Goal: Information Seeking & Learning: Learn about a topic

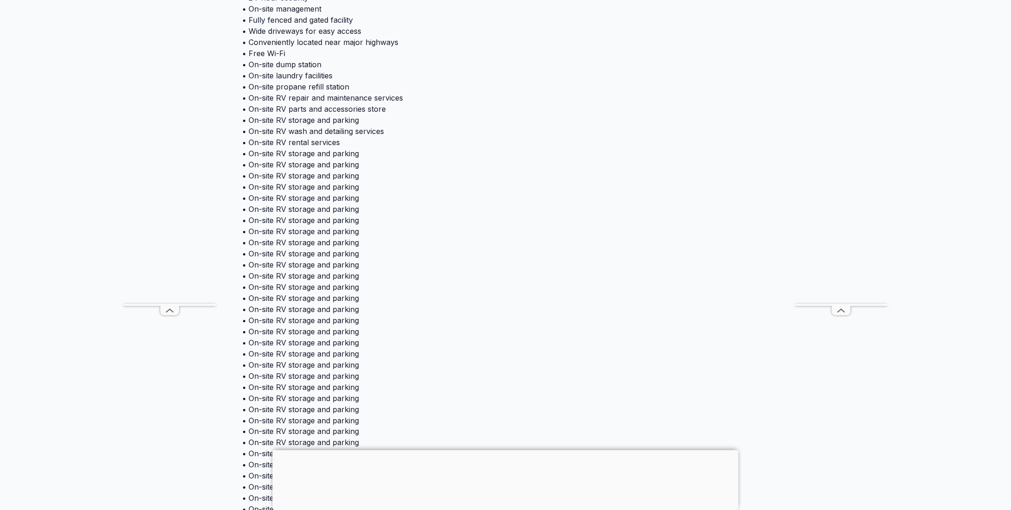
scroll to position [557, 0]
click at [501, 451] on div at bounding box center [506, 451] width 466 height 0
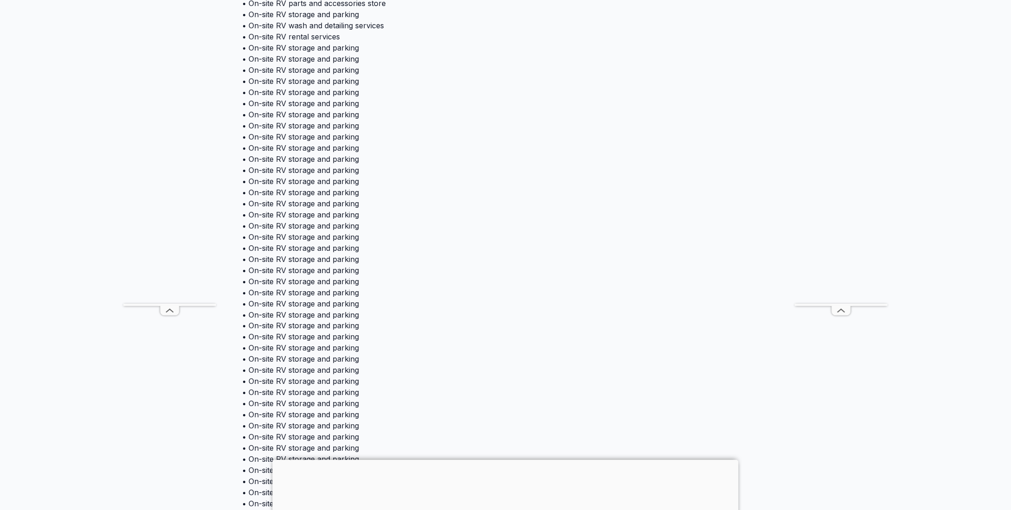
click at [502, 445] on body "Sell RV List your business About Us Sign in Sign up Are you the owner for this …" at bounding box center [505, 504] width 1011 height 2122
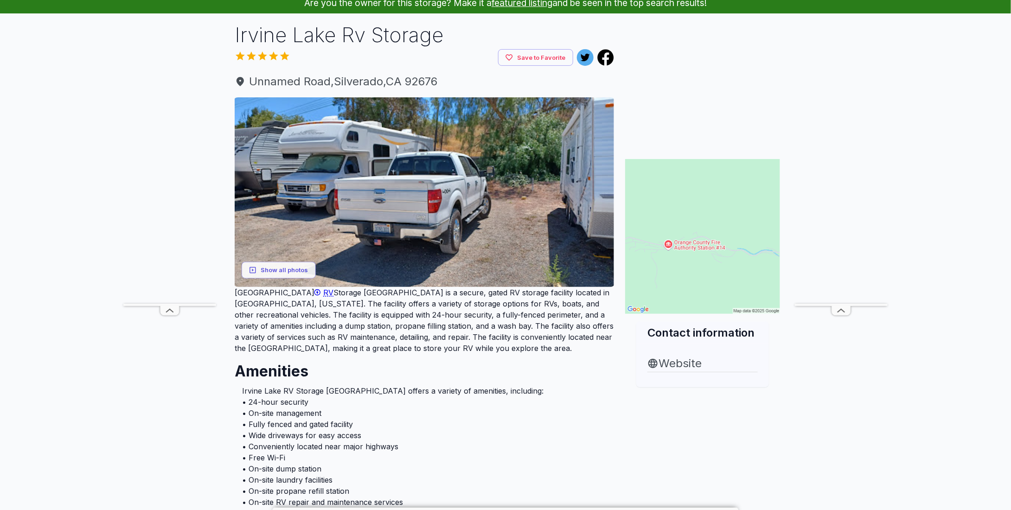
scroll to position [0, 0]
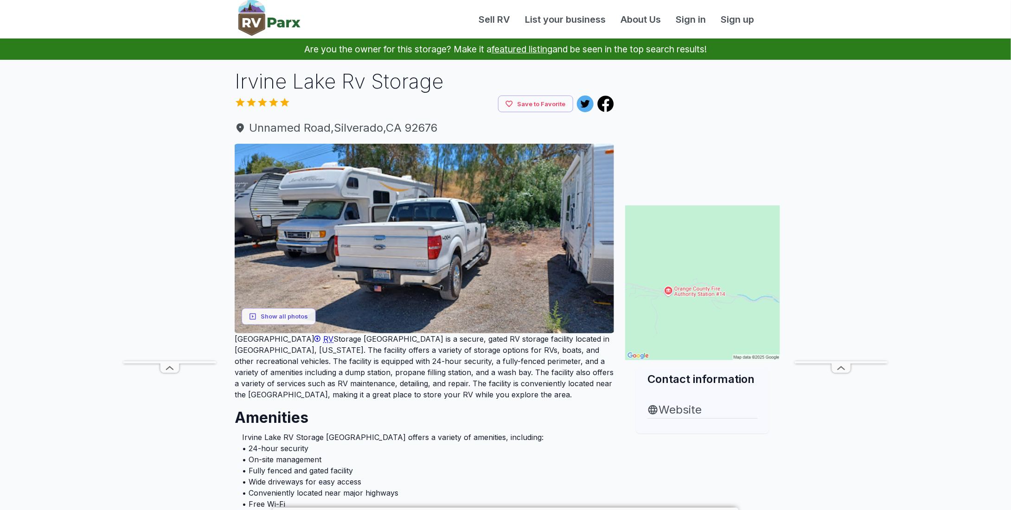
click at [313, 85] on h1 "Irvine Lake Rv Storage" at bounding box center [425, 81] width 380 height 28
drag, startPoint x: 236, startPoint y: 86, endPoint x: 420, endPoint y: 87, distance: 184.2
click at [450, 87] on h1 "Irvine Lake Rv Storage" at bounding box center [425, 81] width 380 height 28
copy h1 "Irvine Lake Rv Storage"
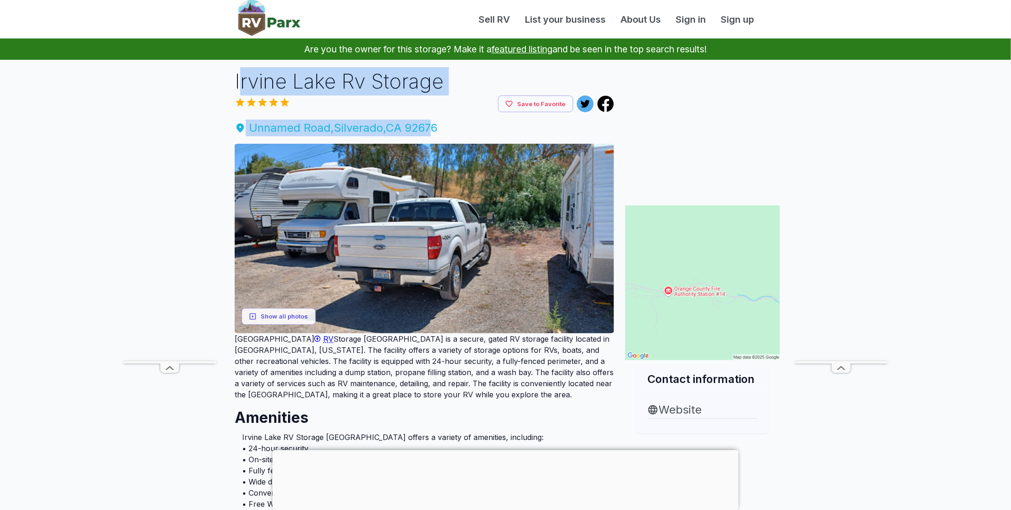
drag, startPoint x: 240, startPoint y: 82, endPoint x: 440, endPoint y: 129, distance: 205.4
copy div "rvine Lake Rv Storage Save to Favorite [GEOGRAPHIC_DATA]"
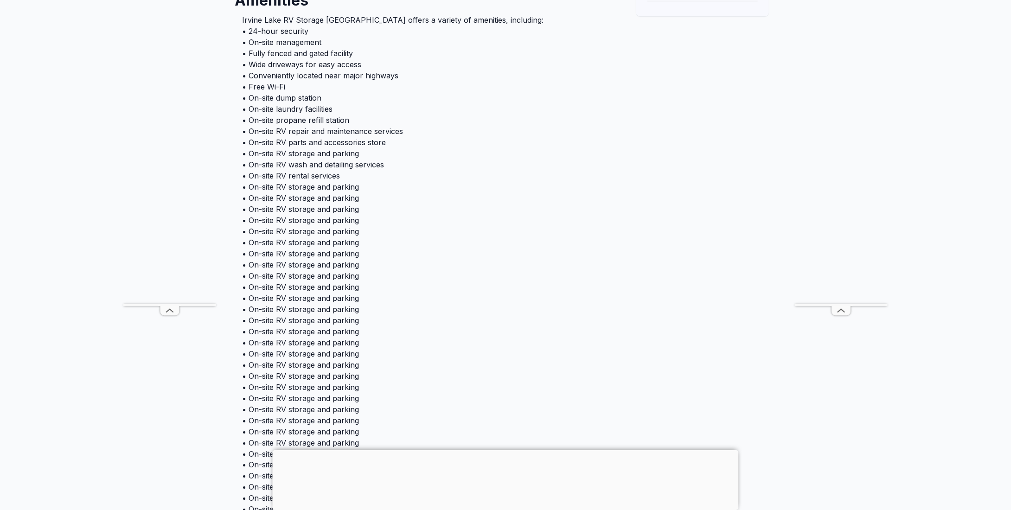
scroll to position [186, 0]
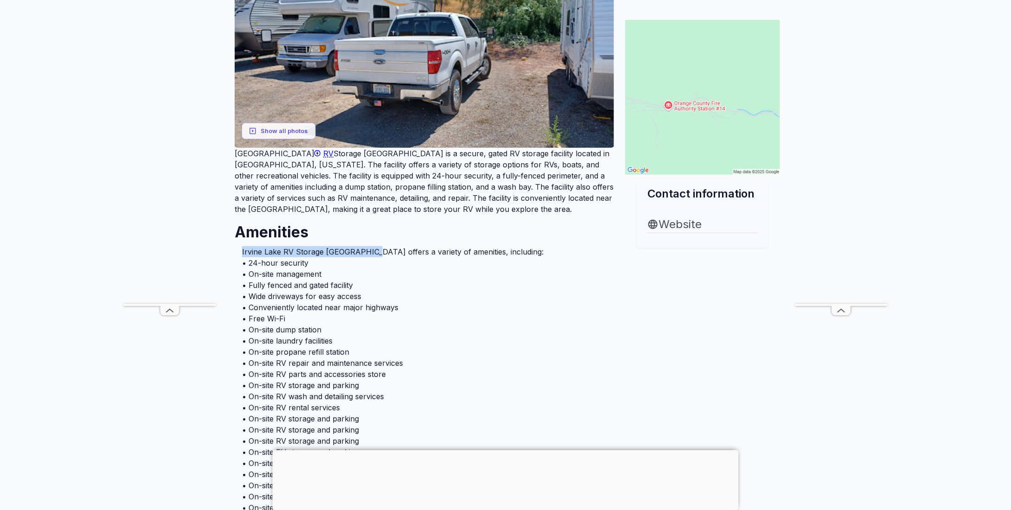
drag, startPoint x: 268, startPoint y: 252, endPoint x: 370, endPoint y: 249, distance: 101.7
copy li "Irvine Lake RV Storage Silverado CA"
